Goal: Browse casually: Explore the website without a specific task or goal

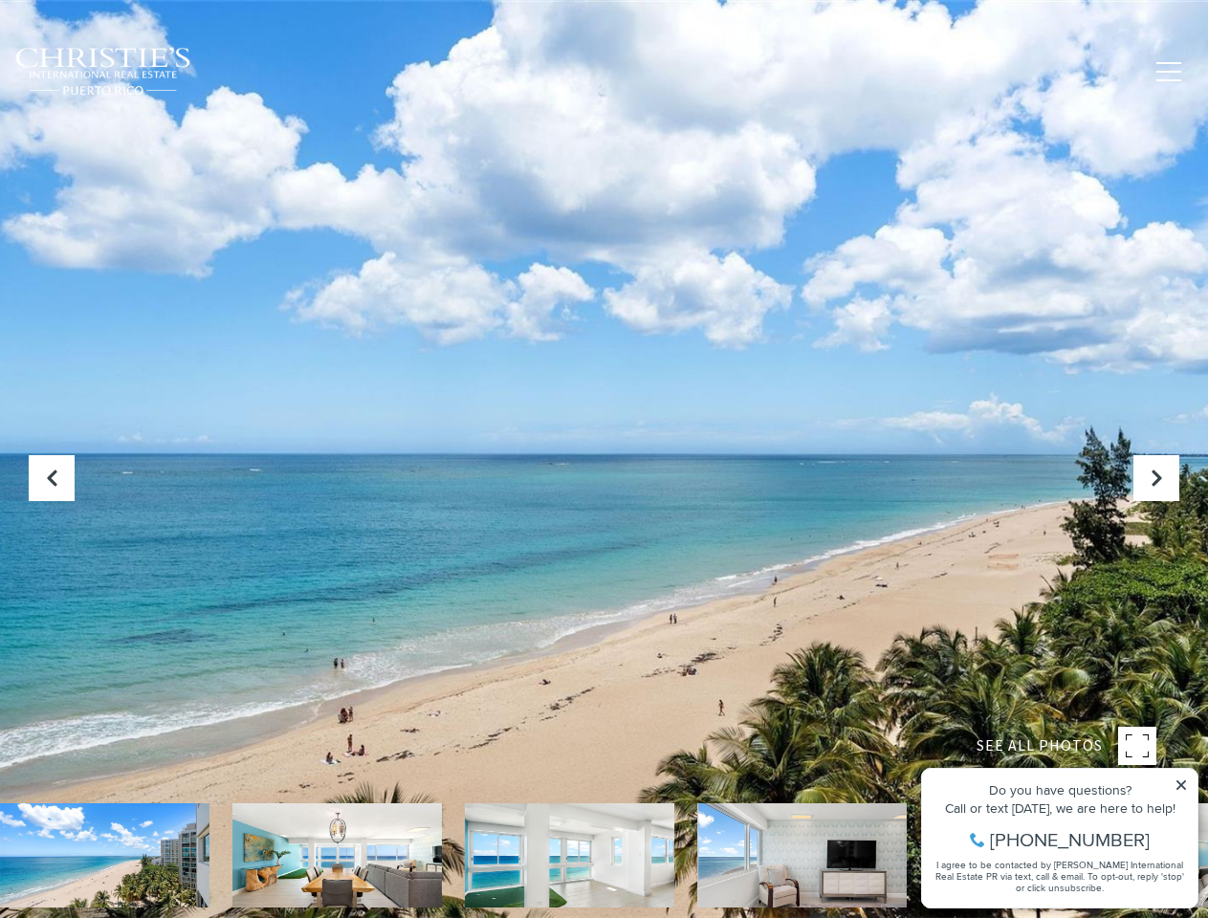
click at [604, 459] on div at bounding box center [604, 459] width 1208 height 918
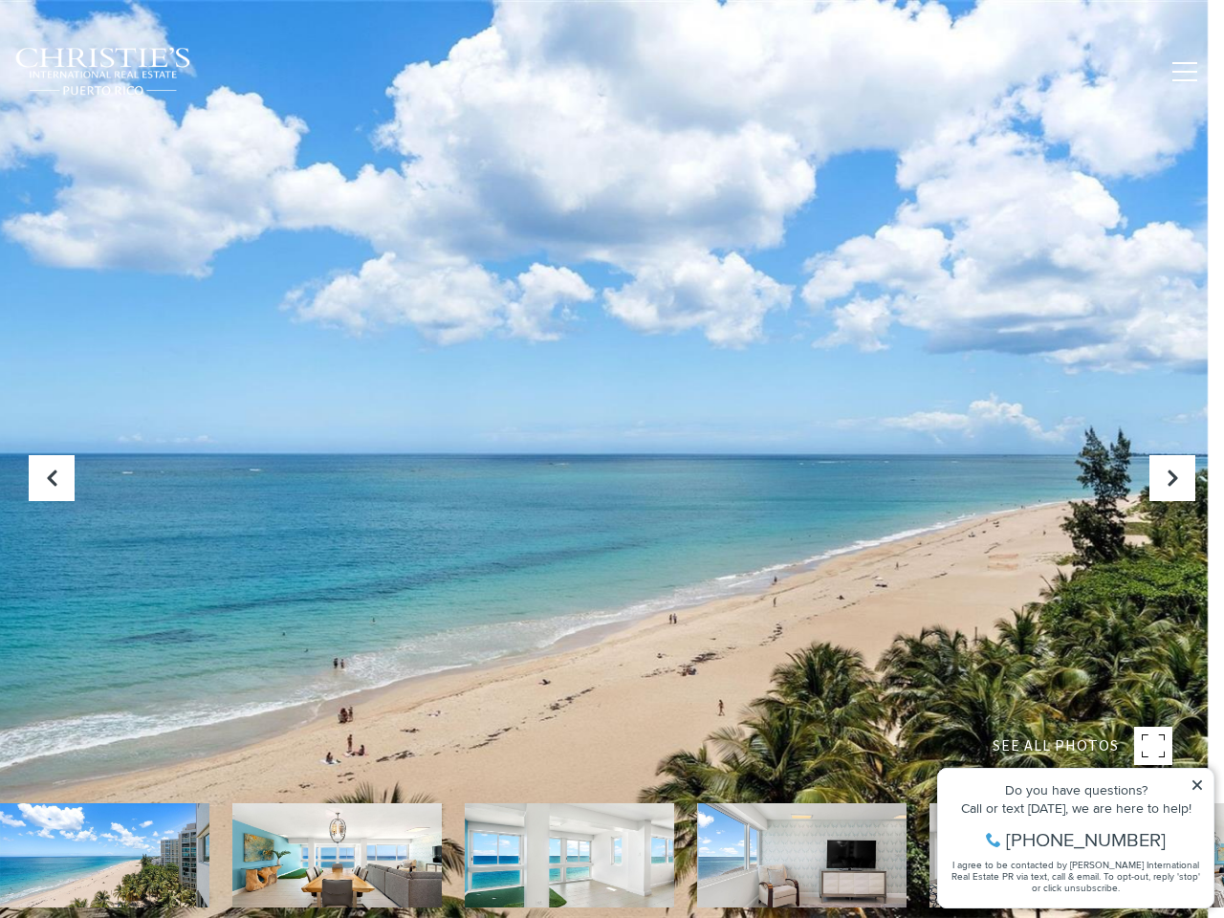
click at [0, 0] on div at bounding box center [0, 0] width 0 height 0
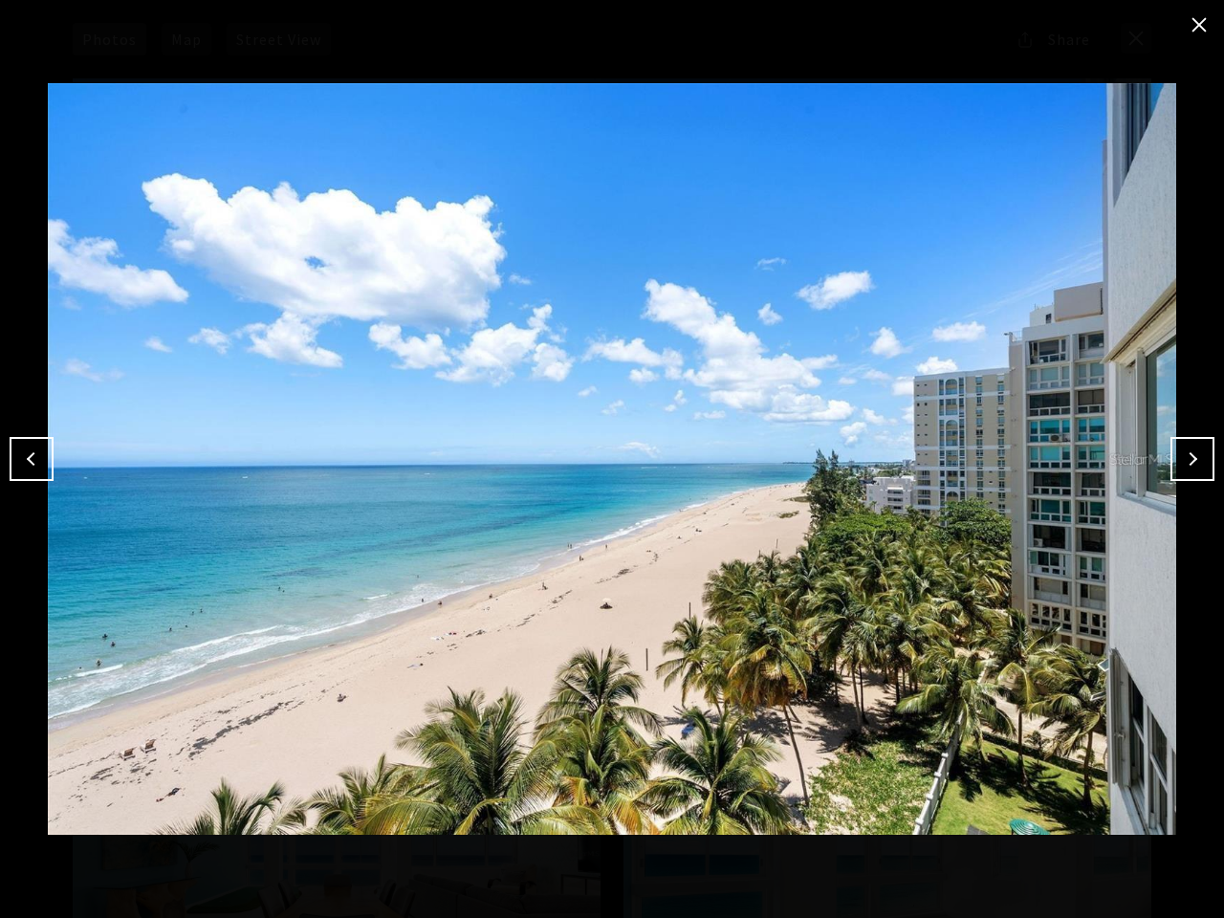
click at [814, 71] on img at bounding box center [612, 459] width 1129 height 823
click at [1169, 72] on img at bounding box center [612, 459] width 1129 height 823
click at [604, 459] on img at bounding box center [612, 459] width 1129 height 823
click at [1068, 746] on img at bounding box center [612, 459] width 1129 height 823
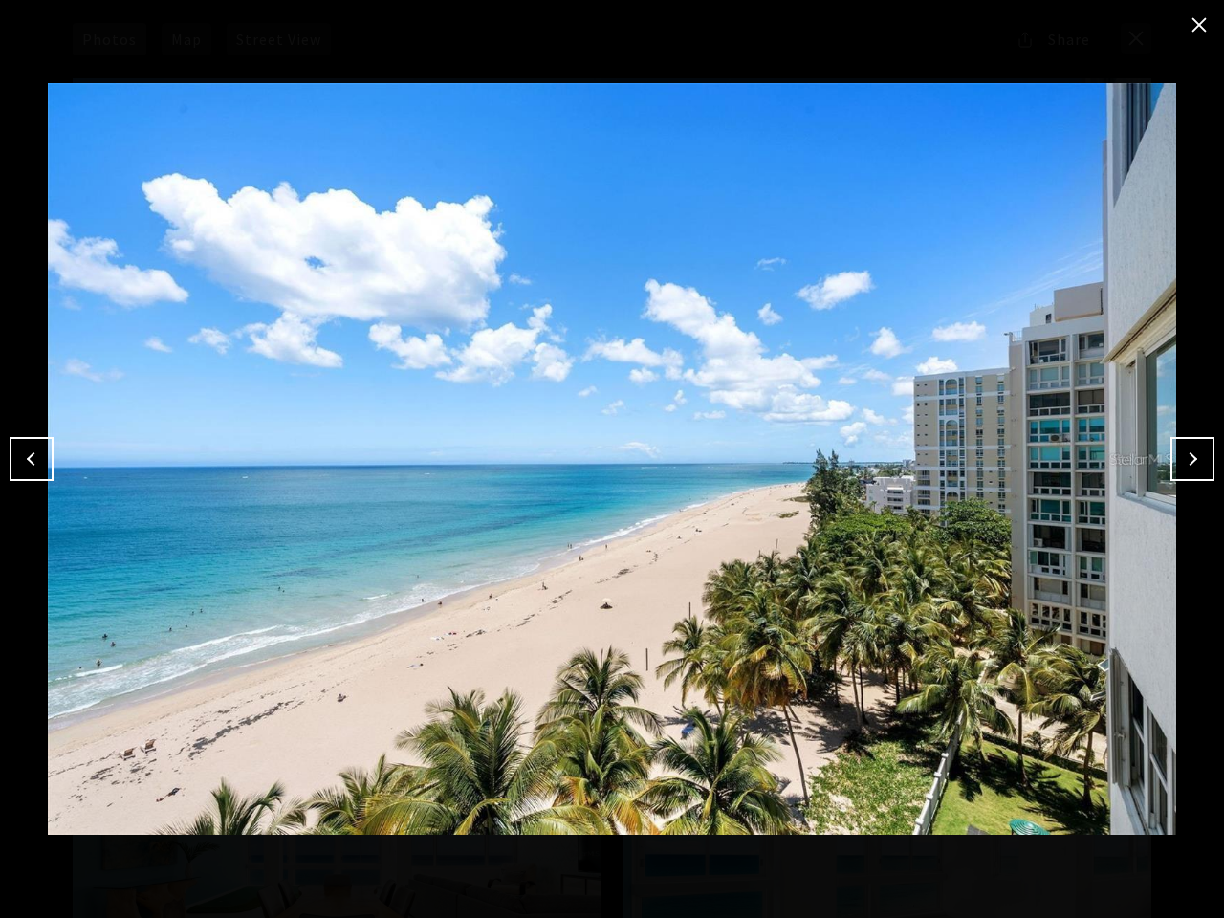
click at [52, 478] on button "Previous" at bounding box center [32, 459] width 44 height 44
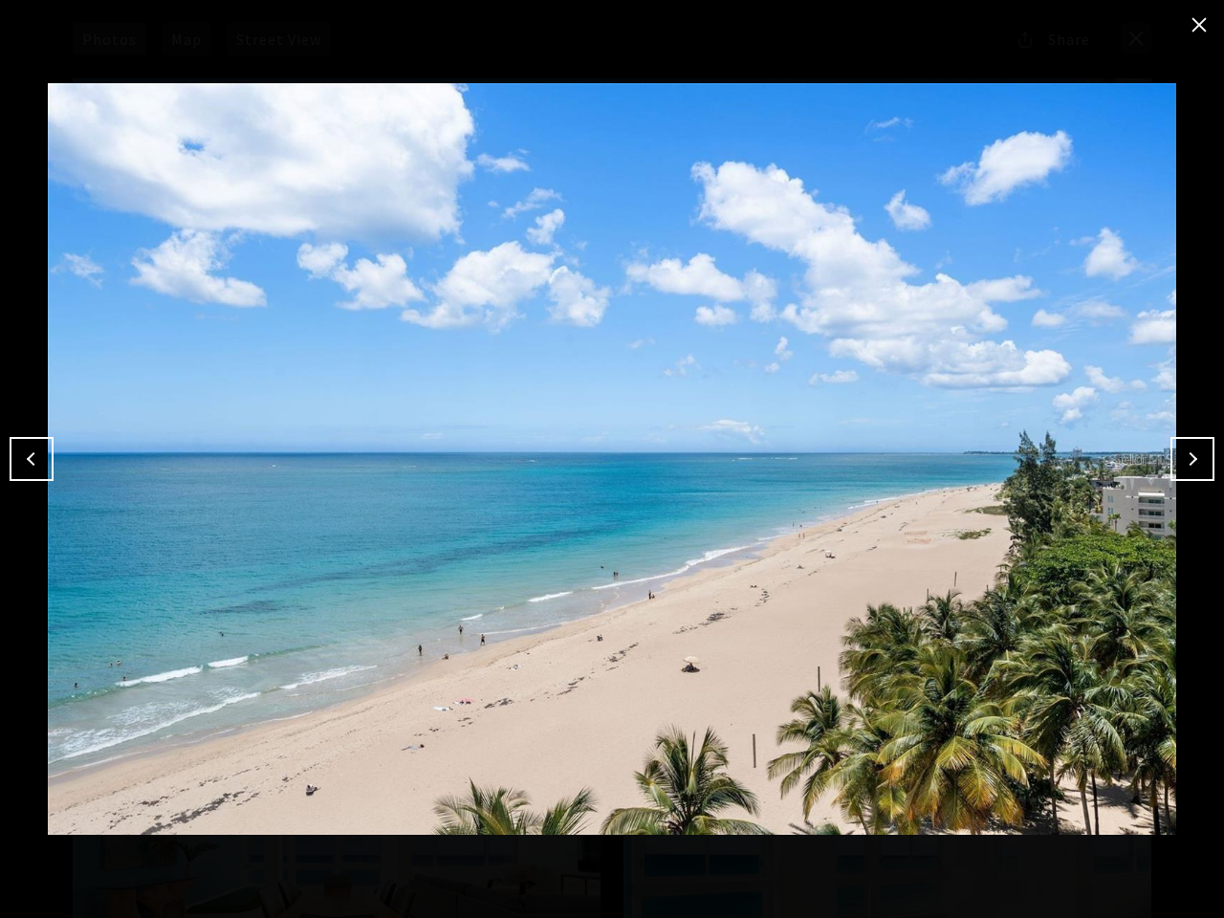
click at [104, 855] on img at bounding box center [612, 459] width 1129 height 823
